Goal: Use online tool/utility: Utilize a website feature to perform a specific function

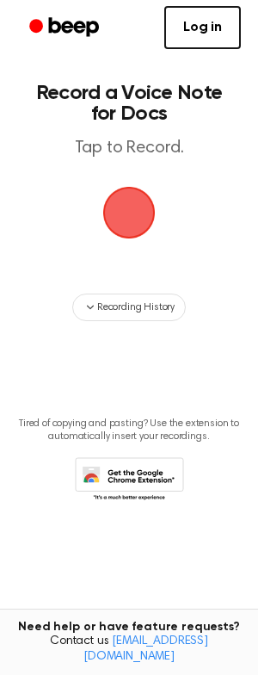
click at [123, 225] on span "button" at bounding box center [129, 212] width 48 height 48
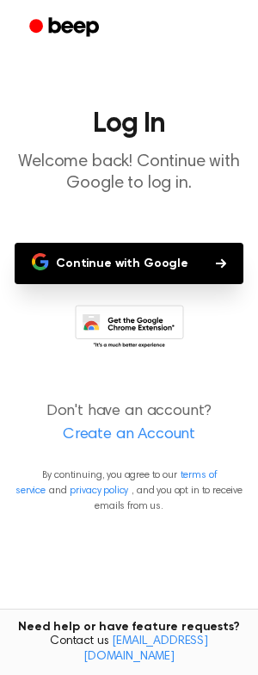
click at [141, 271] on button "Continue with Google" at bounding box center [129, 263] width 229 height 41
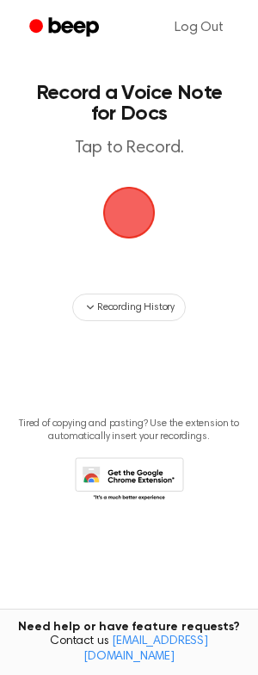
click at [129, 222] on span "button" at bounding box center [129, 213] width 53 height 53
click at [129, 222] on span "button" at bounding box center [129, 212] width 48 height 48
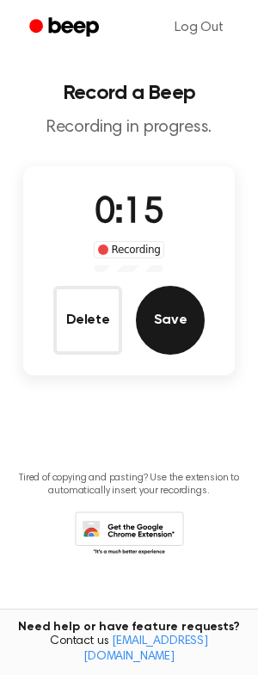
click at [180, 311] on button "Save" at bounding box center [170, 320] width 69 height 69
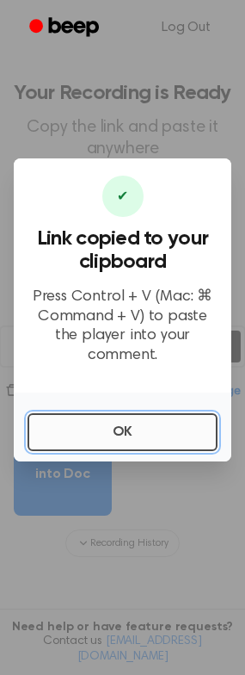
click at [129, 428] on button "OK" at bounding box center [123, 432] width 190 height 38
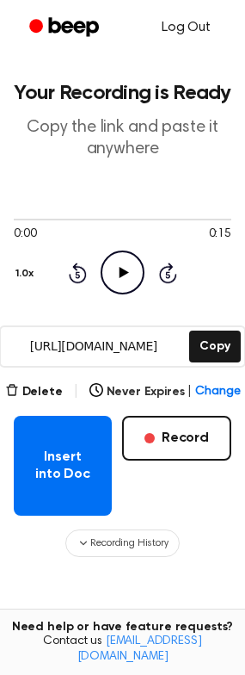
click at [189, 25] on link "Log Out" at bounding box center [186, 27] width 83 height 41
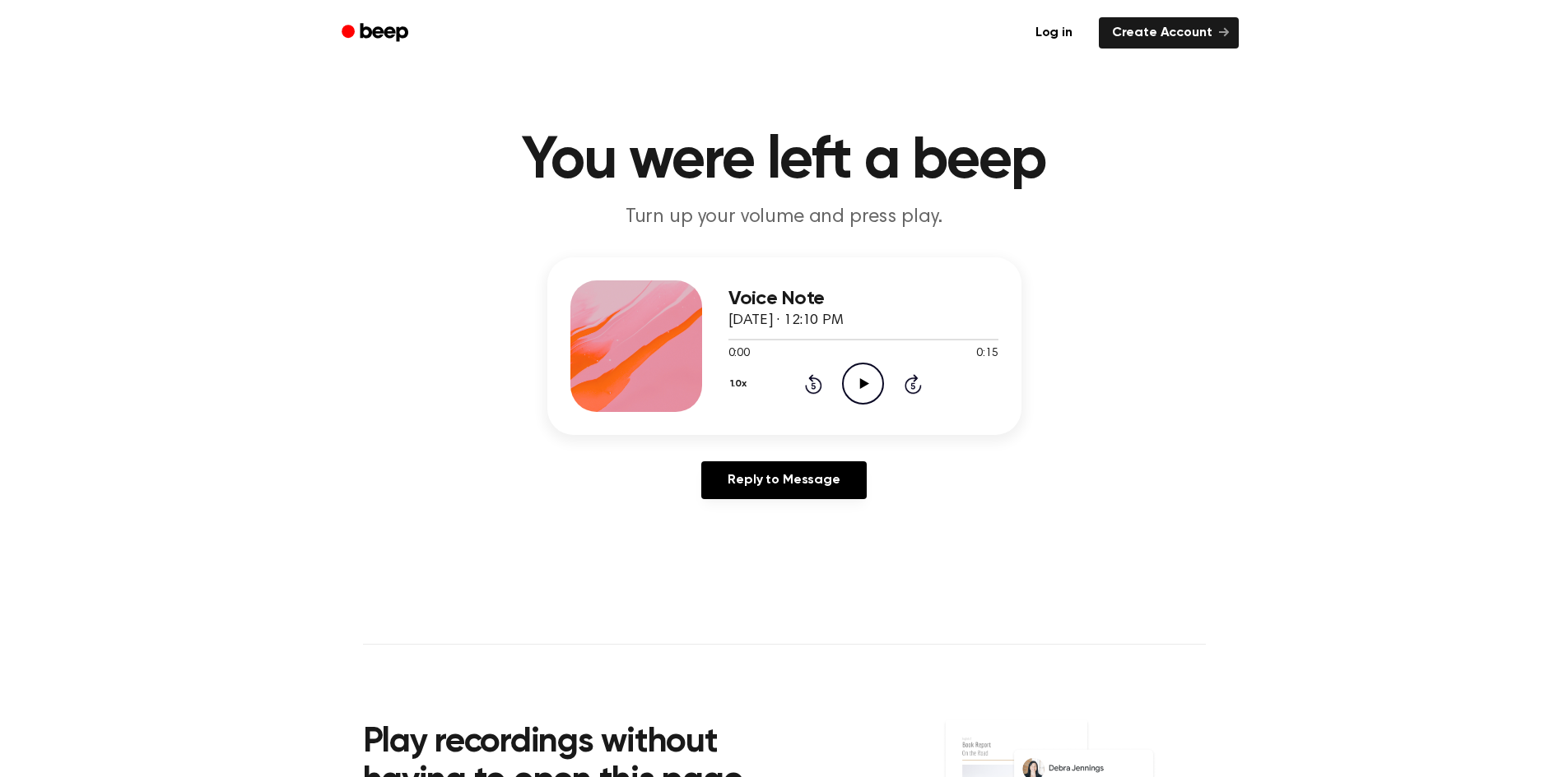
click at [864, 386] on icon at bounding box center [863, 383] width 9 height 11
click at [864, 386] on icon at bounding box center [863, 383] width 8 height 11
